Goal: Task Accomplishment & Management: Manage account settings

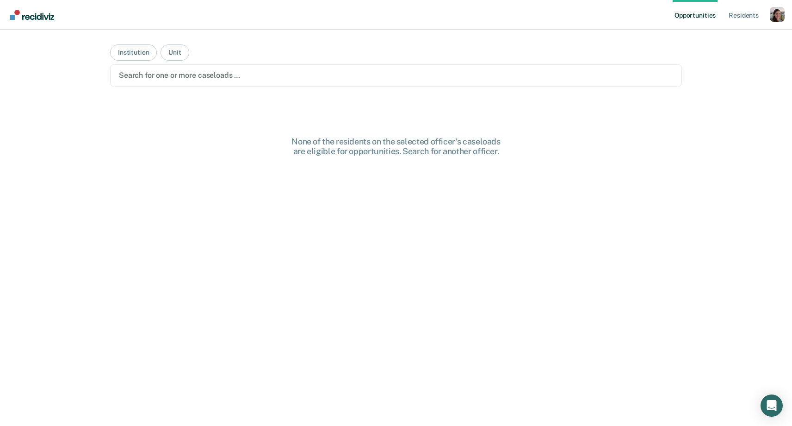
click at [782, 17] on div "Profile dropdown button" at bounding box center [777, 14] width 15 height 15
click at [716, 37] on link "Profile" at bounding box center [738, 38] width 79 height 8
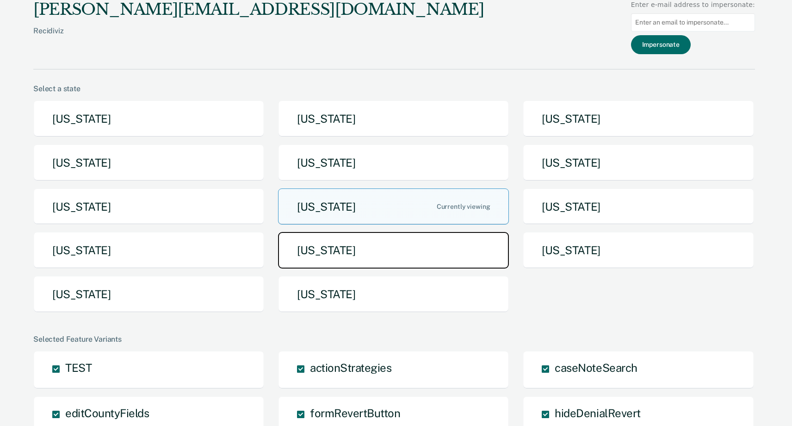
click at [381, 250] on button "[US_STATE]" at bounding box center [393, 250] width 231 height 37
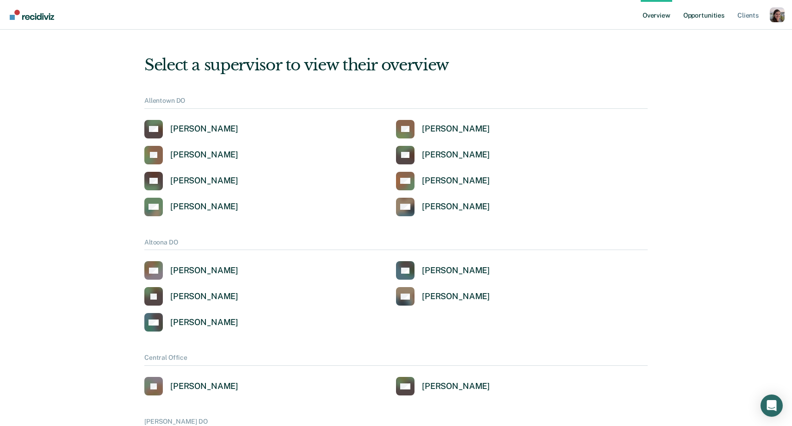
click at [712, 17] on link "Opportunities" at bounding box center [704, 15] width 45 height 30
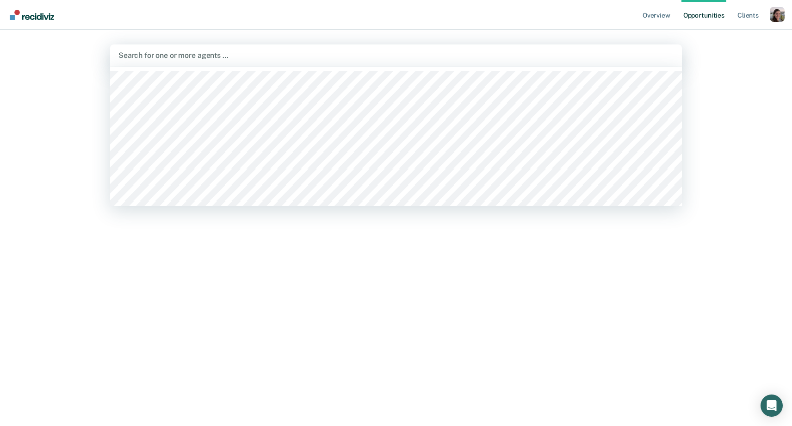
click at [458, 61] on div at bounding box center [396, 55] width 555 height 11
